Goal: Task Accomplishment & Management: Manage account settings

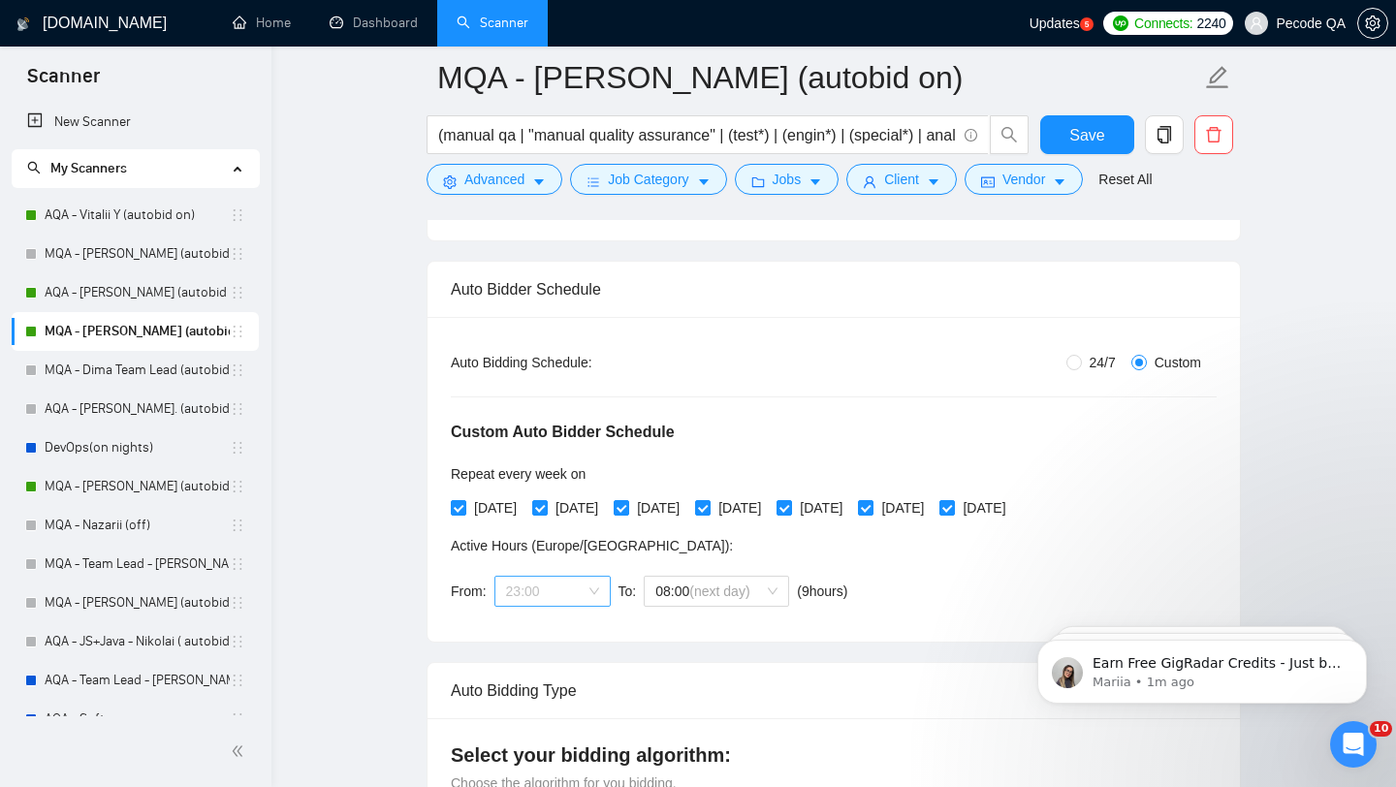
click at [540, 577] on span "23:00" at bounding box center [552, 591] width 93 height 29
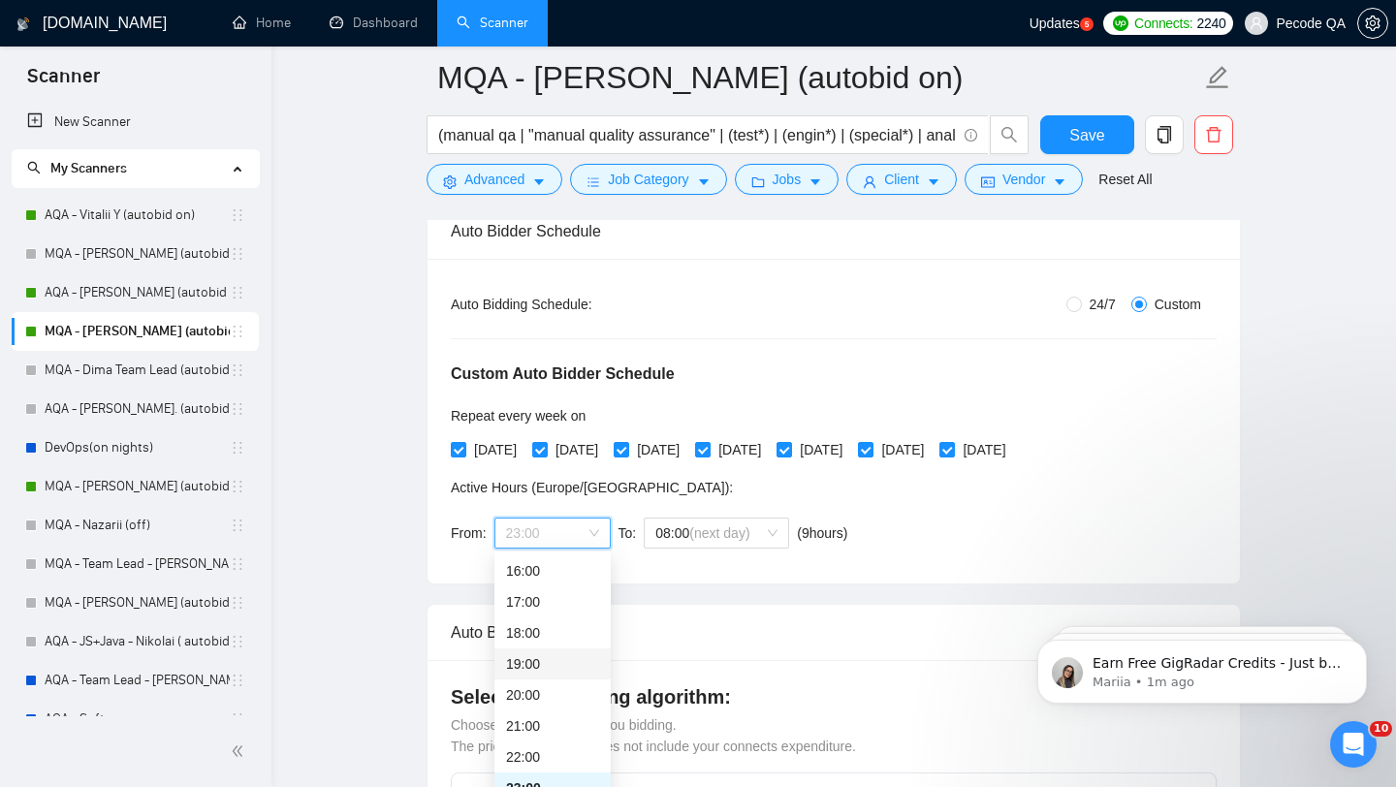
scroll to position [319, 0]
click at [554, 634] on div "18:00" at bounding box center [552, 630] width 93 height 21
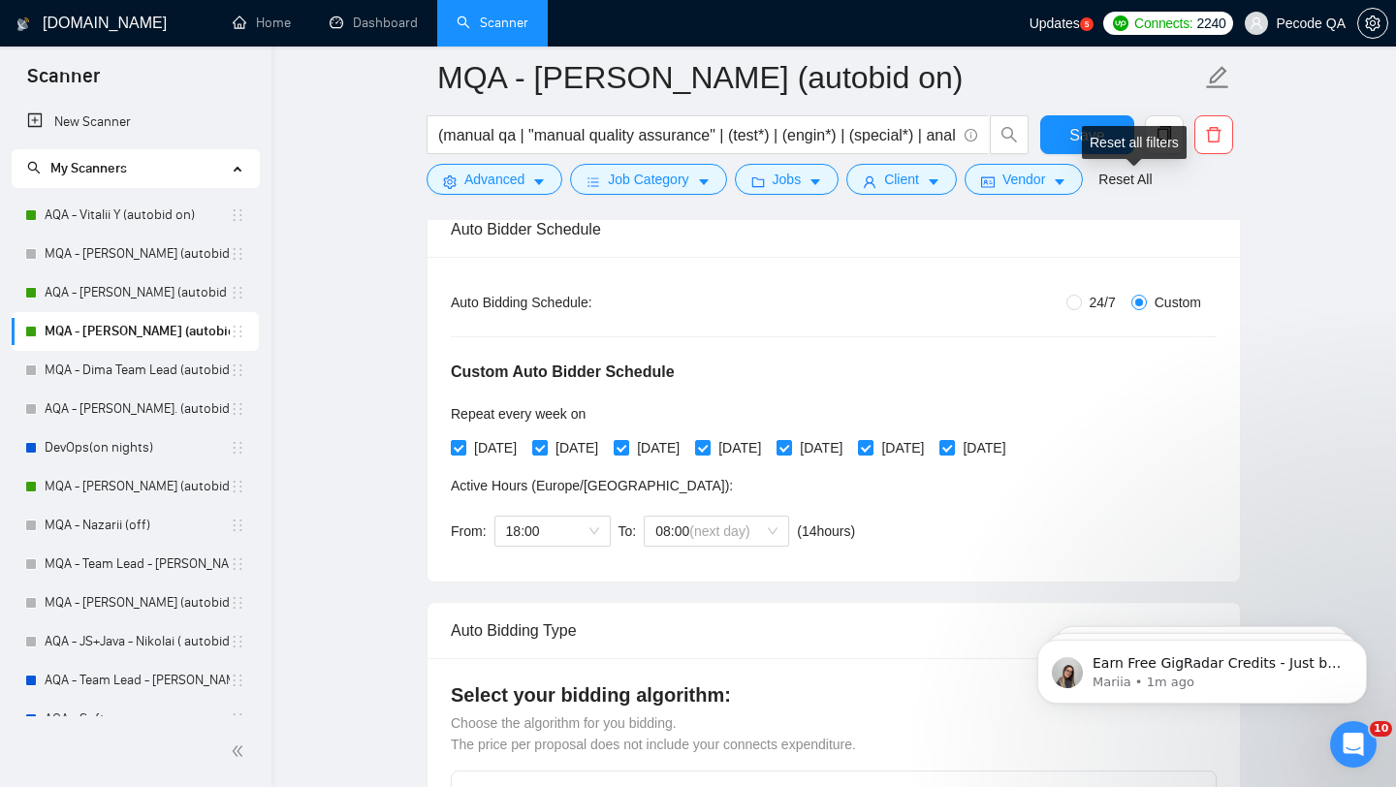
click at [1085, 129] on div "Reset all filters" at bounding box center [1134, 142] width 105 height 33
click at [1069, 117] on button "Save" at bounding box center [1087, 134] width 94 height 39
click at [144, 209] on link "AQA - Vitalii Y (autobid on)" at bounding box center [137, 215] width 185 height 39
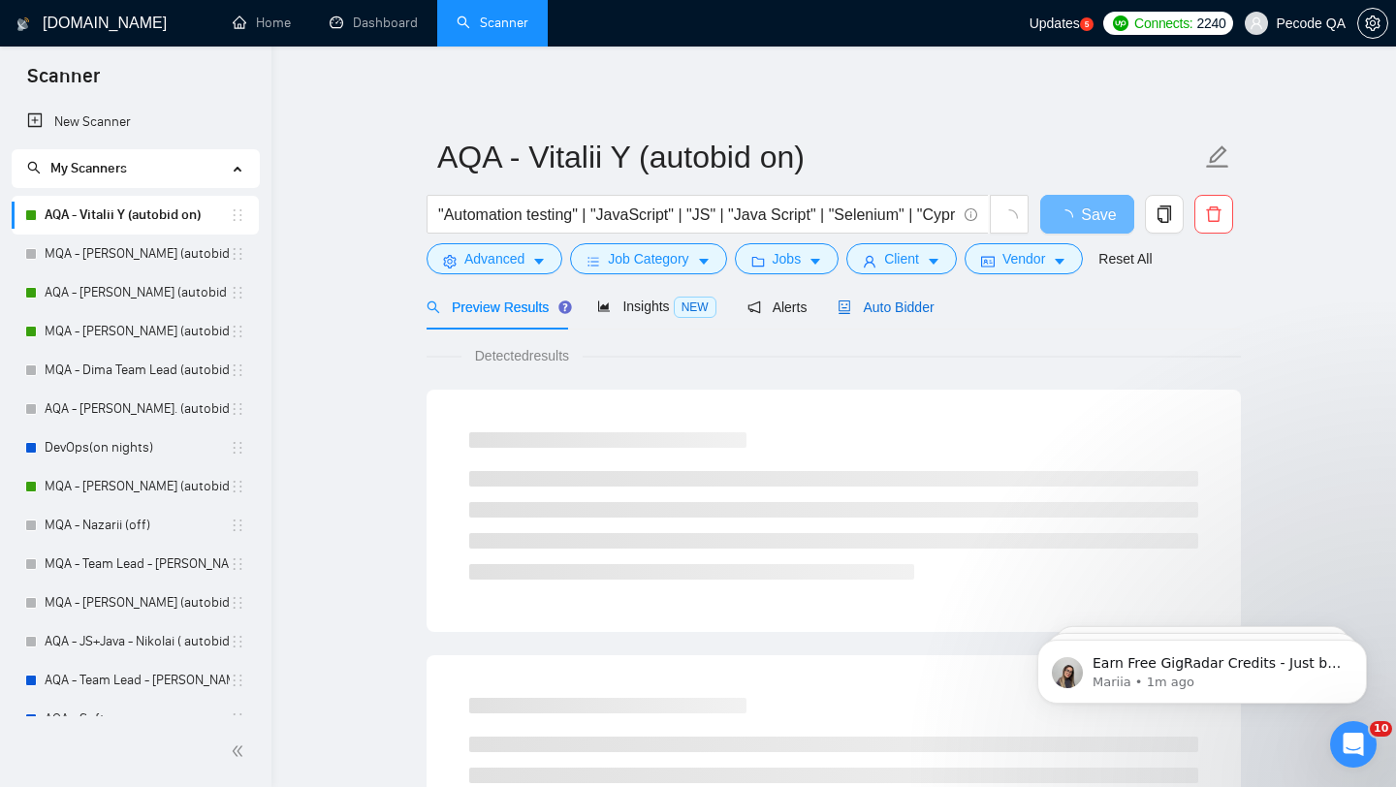
click at [898, 301] on span "Auto Bidder" at bounding box center [886, 308] width 96 height 16
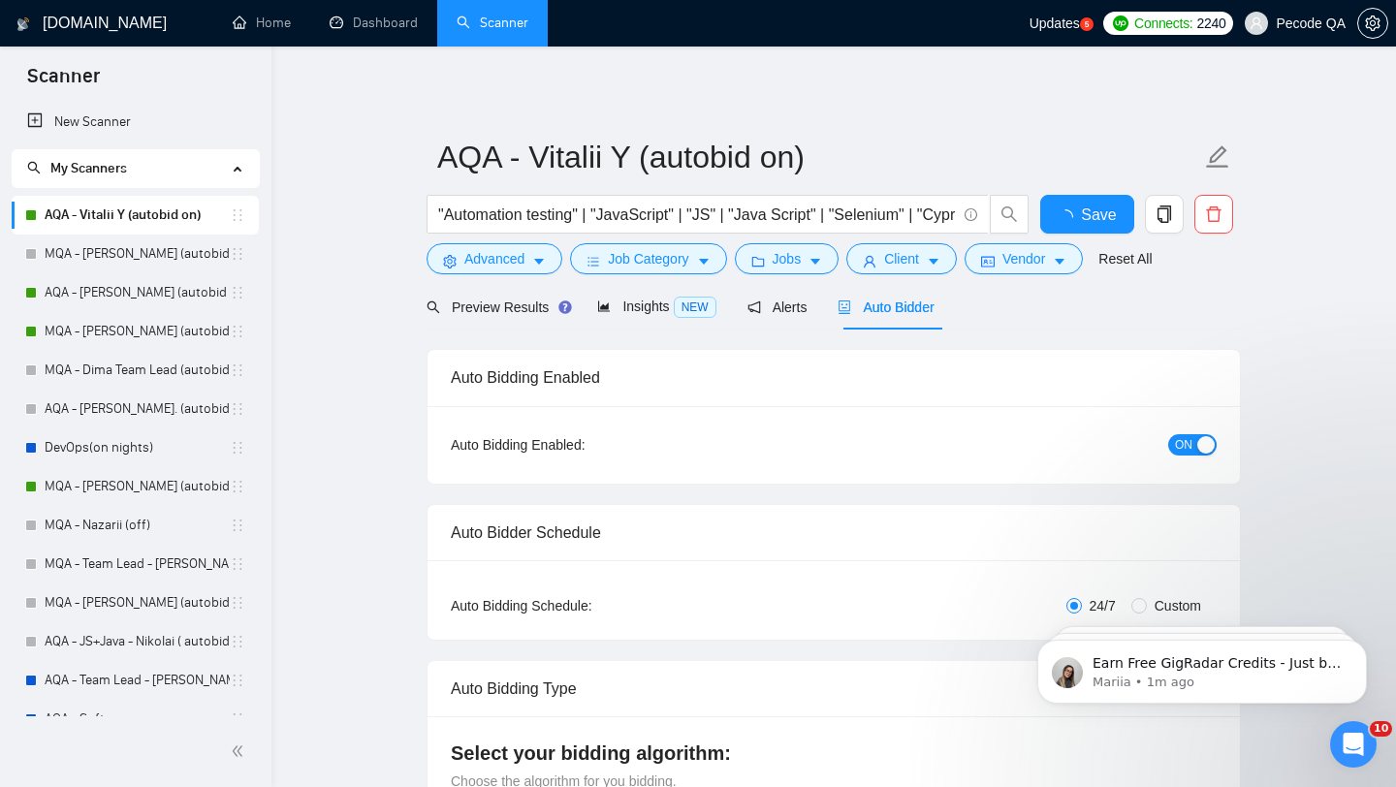
radio input "false"
radio input "true"
checkbox input "true"
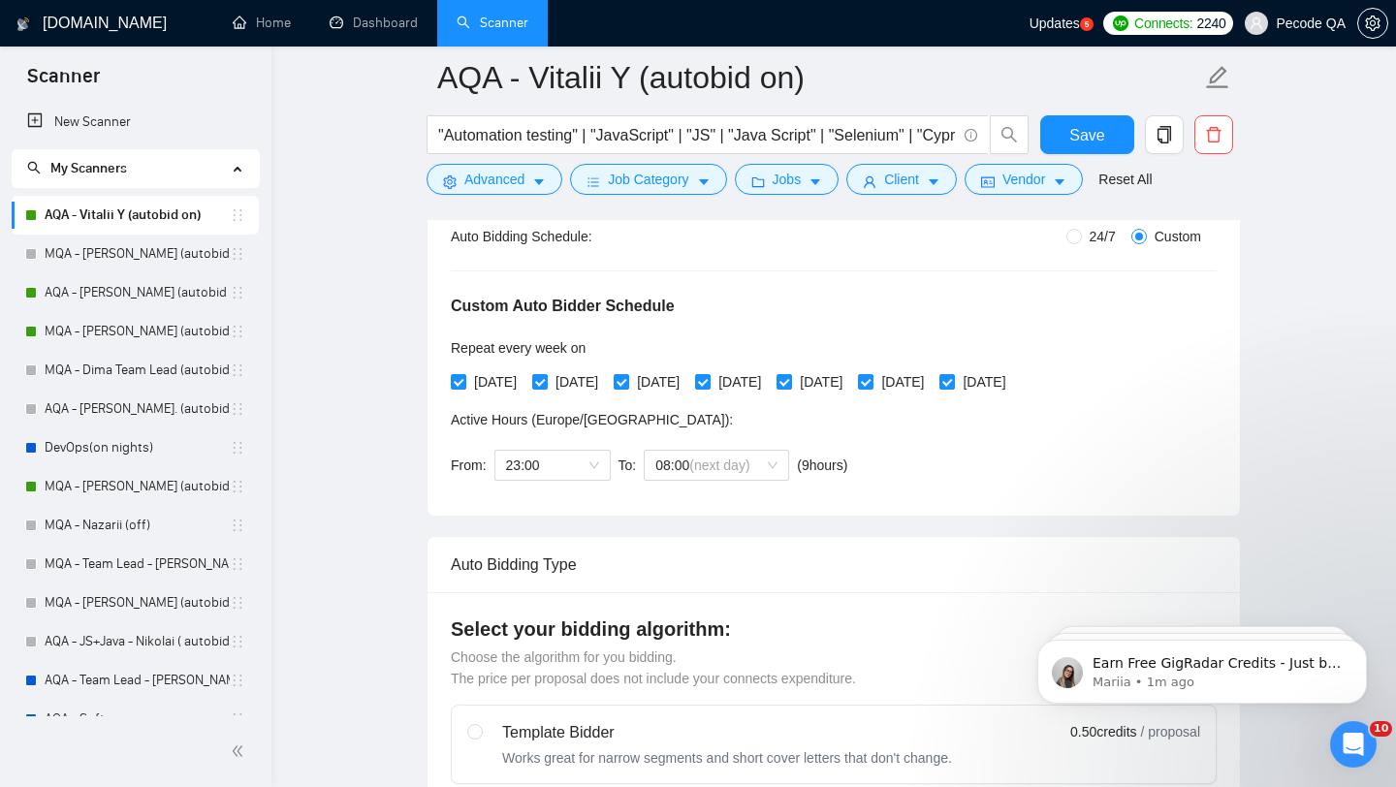
scroll to position [540, 0]
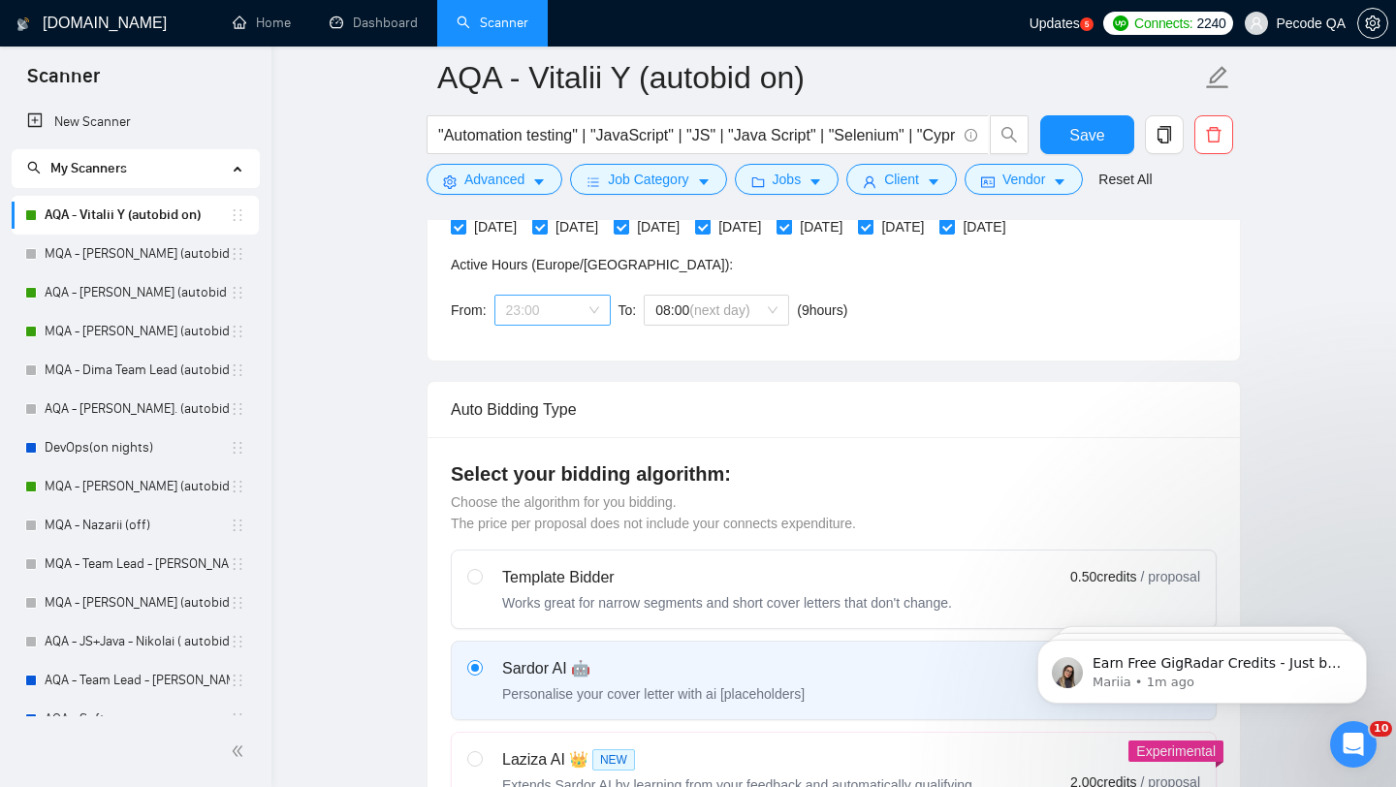
click at [567, 318] on span "23:00" at bounding box center [552, 310] width 93 height 29
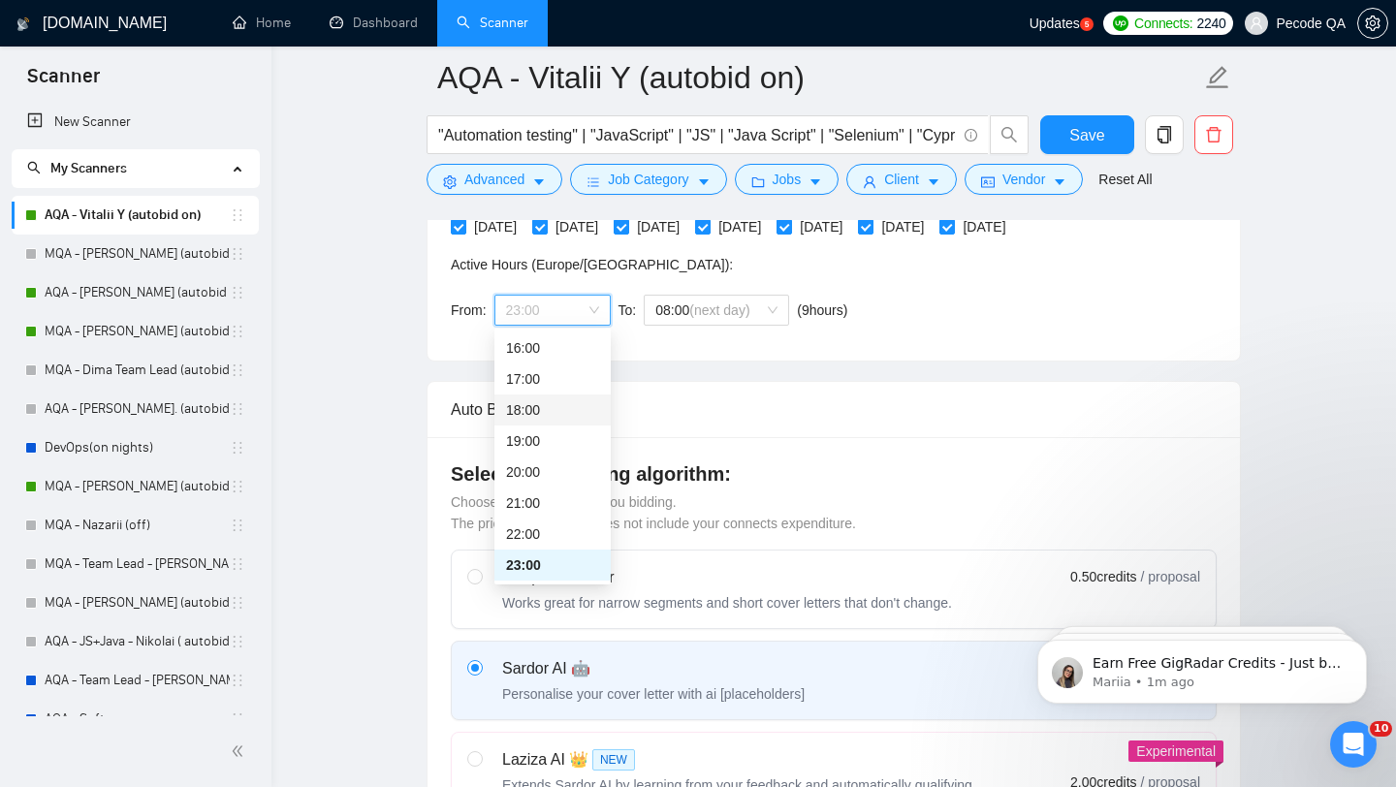
click at [558, 408] on div "18:00" at bounding box center [552, 409] width 93 height 21
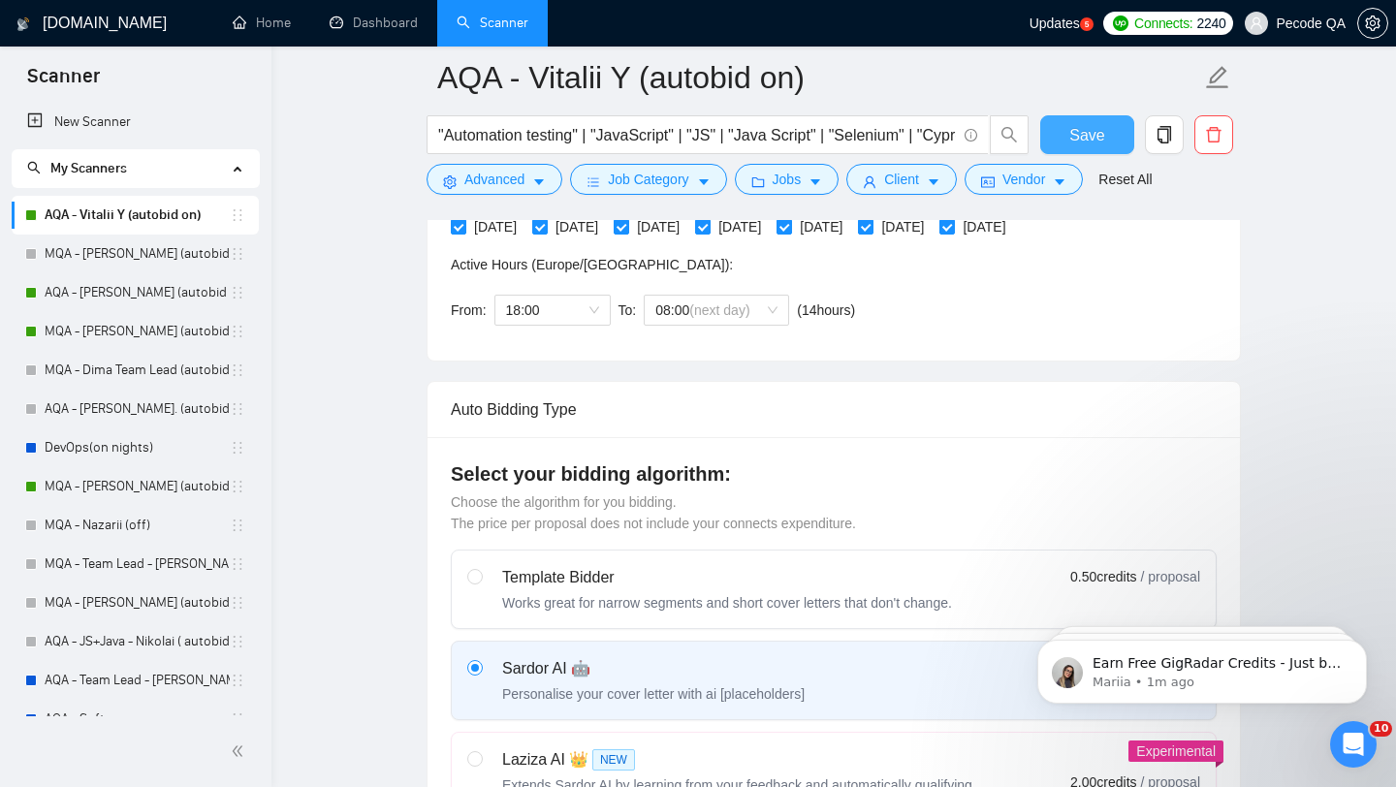
click at [1093, 136] on span "Save" at bounding box center [1086, 135] width 35 height 24
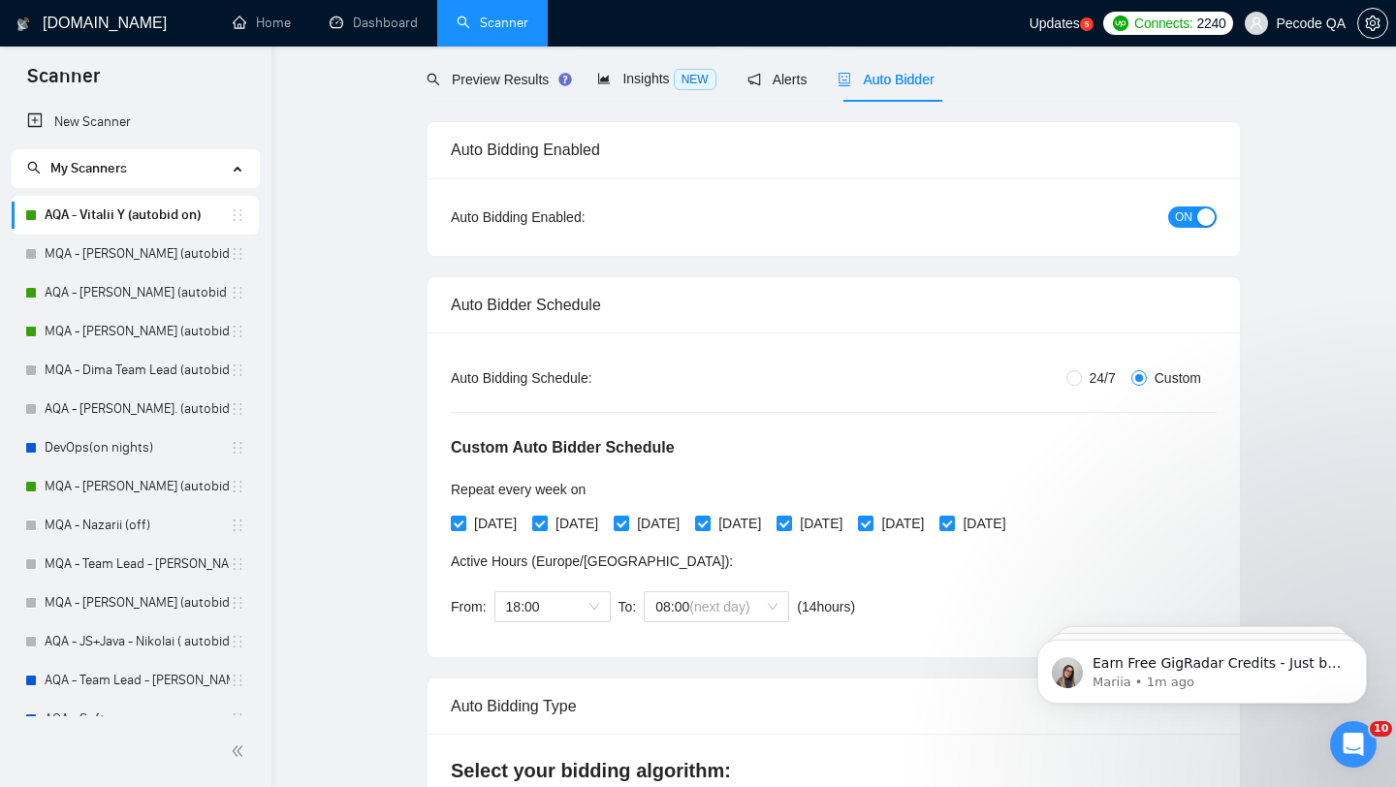
scroll to position [0, 0]
